Goal: Information Seeking & Learning: Learn about a topic

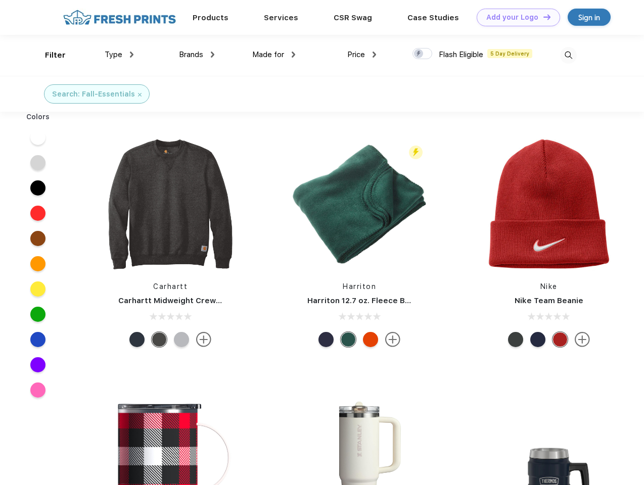
click at [515, 17] on link "Add your Logo Design Tool" at bounding box center [518, 18] width 83 height 18
click at [0, 0] on div "Design Tool" at bounding box center [0, 0] width 0 height 0
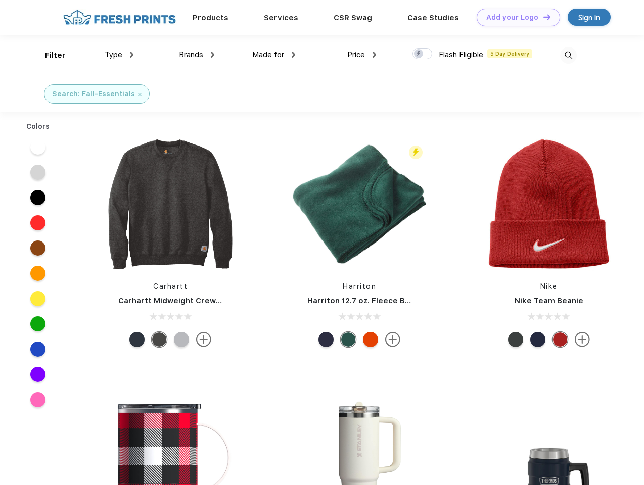
click at [543, 17] on link "Add your Logo Design Tool" at bounding box center [518, 18] width 83 height 18
click at [49, 55] on div "Filter" at bounding box center [55, 56] width 21 height 12
click at [119, 55] on span "Type" at bounding box center [114, 54] width 18 height 9
click at [197, 55] on span "Brands" at bounding box center [191, 54] width 24 height 9
click at [274, 55] on span "Made for" at bounding box center [268, 54] width 32 height 9
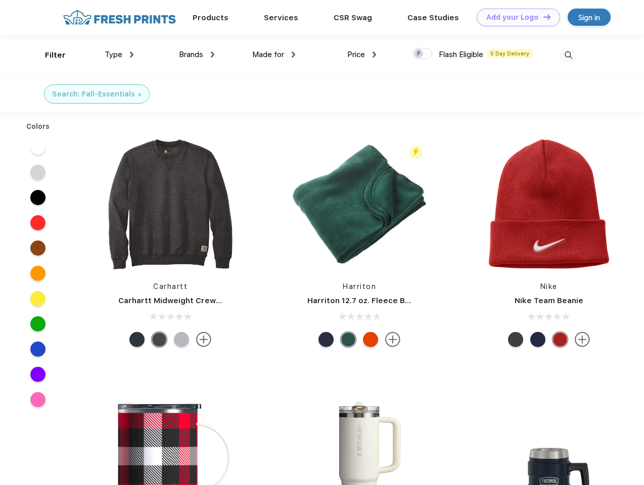
click at [362, 55] on span "Price" at bounding box center [356, 54] width 18 height 9
click at [423, 54] on div at bounding box center [423, 53] width 20 height 11
click at [419, 54] on input "checkbox" at bounding box center [416, 51] width 7 height 7
click at [568, 55] on img at bounding box center [568, 55] width 17 height 17
